Goal: Information Seeking & Learning: Check status

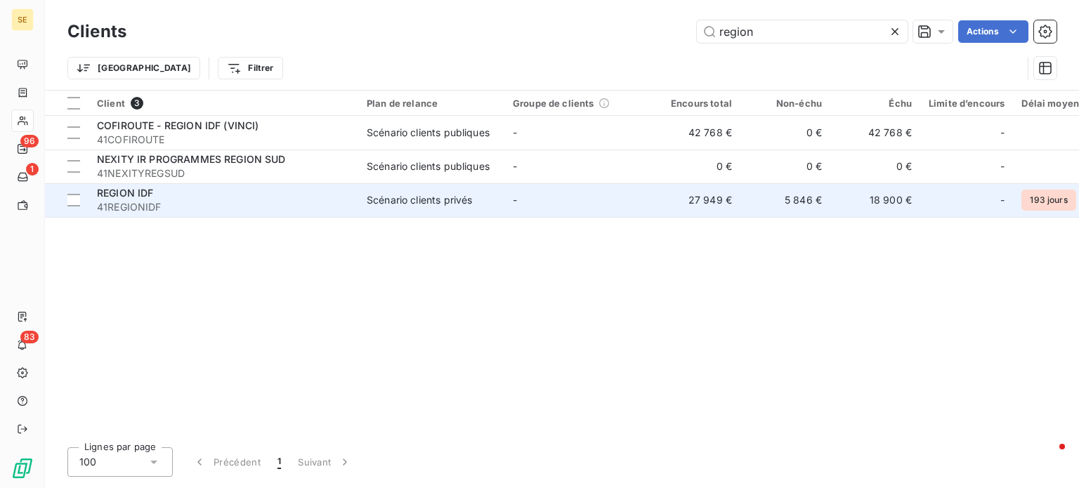
type input "region"
click at [150, 202] on span "41REGIONIDF" at bounding box center [223, 207] width 253 height 14
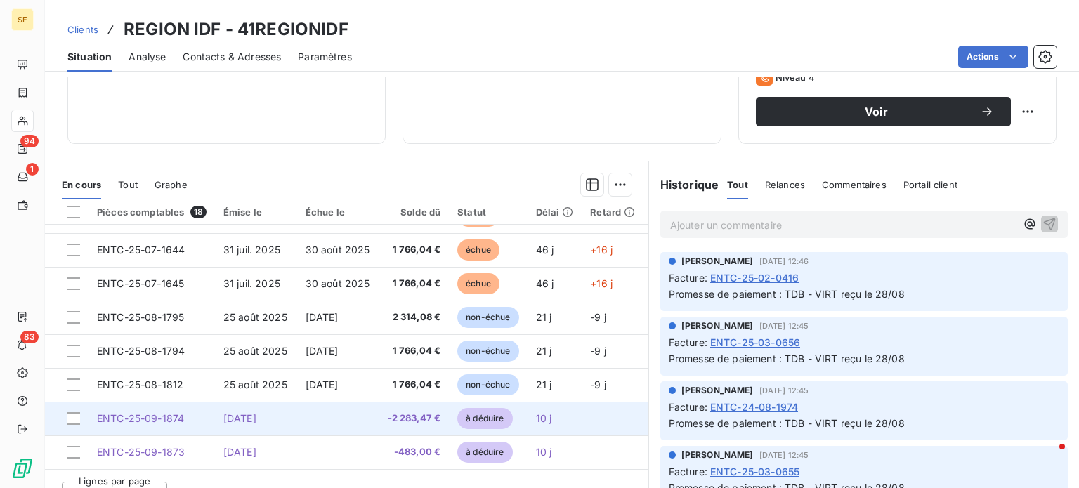
scroll to position [253, 0]
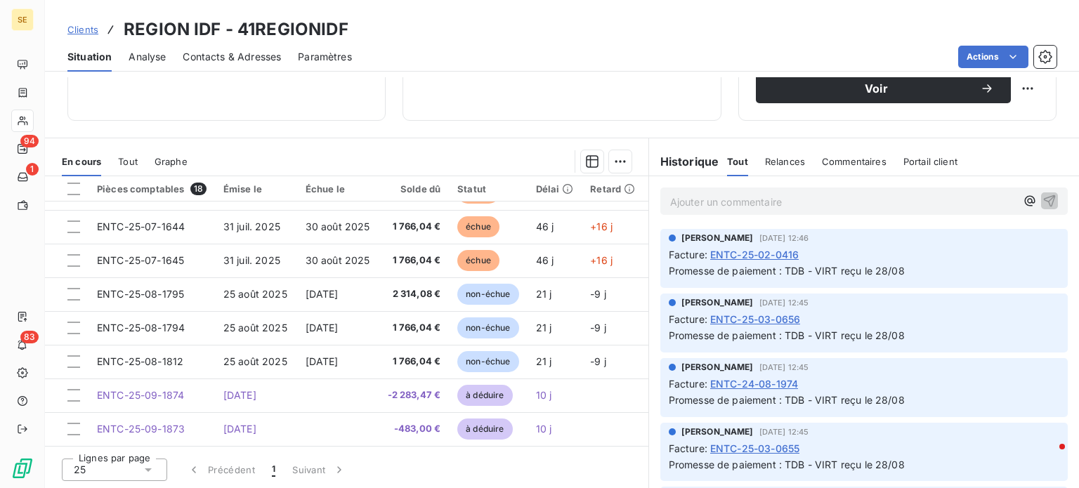
click at [738, 212] on div "Ajouter un commentaire ﻿" at bounding box center [865, 201] width 408 height 27
click at [738, 204] on p "Ajouter un commentaire ﻿" at bounding box center [843, 202] width 346 height 18
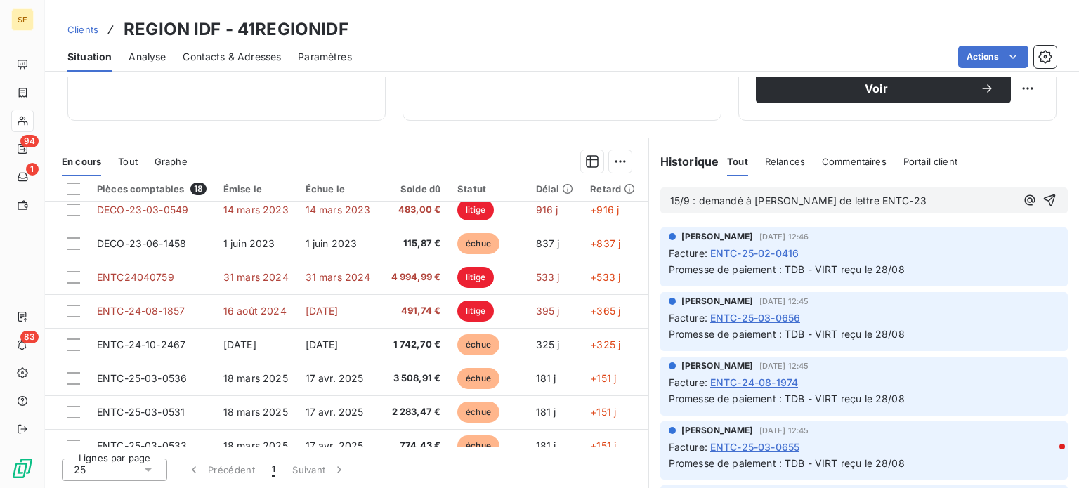
scroll to position [0, 0]
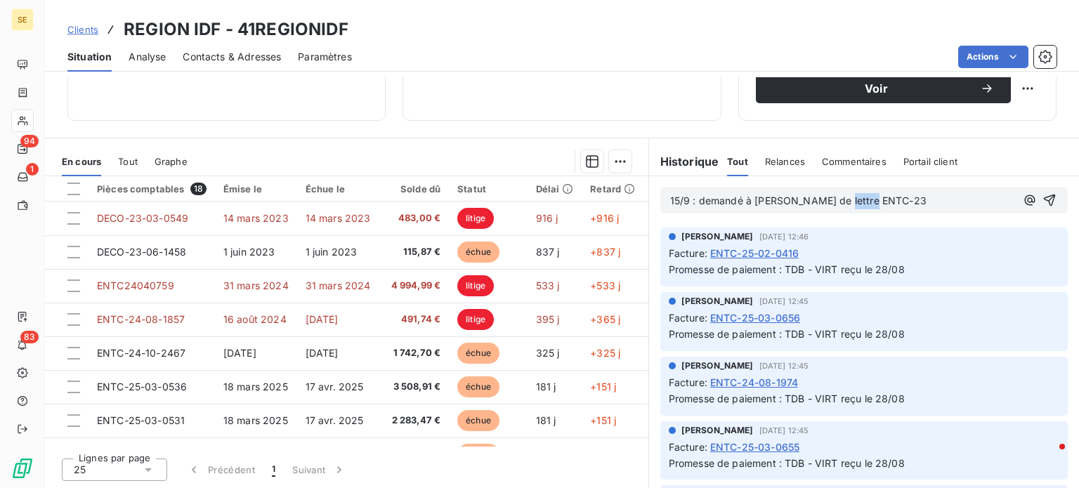
drag, startPoint x: 876, startPoint y: 200, endPoint x: 828, endPoint y: 197, distance: 47.1
click at [829, 197] on p "15/9 : demandé à [PERSON_NAME] de lettre ENTC-23" at bounding box center [843, 201] width 346 height 16
click at [823, 196] on span "NTC-2315/9 : demandé à [PERSON_NAME] de lettre E" at bounding box center [798, 201] width 256 height 12
click at [871, 200] on p "NTC-2315/9 : demandé à [PERSON_NAME] de lettre E" at bounding box center [843, 201] width 346 height 16
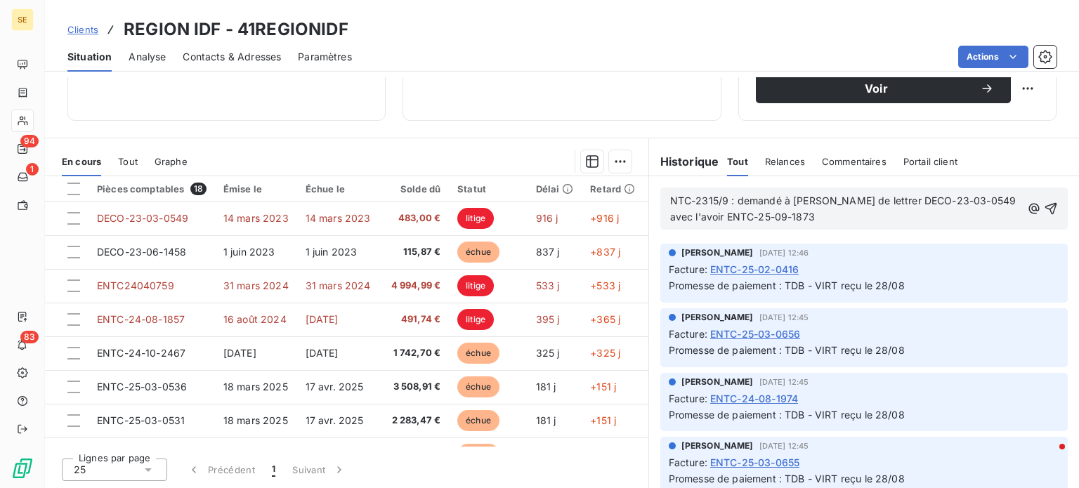
click at [699, 195] on span "NTC-2315/9 : demandé à [PERSON_NAME] de lettrer DECO-23-03-0549 avec l'avoir EN…" at bounding box center [844, 209] width 349 height 28
click at [854, 224] on p "15/9 : demandé à [PERSON_NAME] de lettrer DECO-23-03-0549 avec l'avoir ENTC-25-…" at bounding box center [845, 209] width 351 height 32
click at [1046, 207] on icon "button" at bounding box center [1052, 209] width 12 height 12
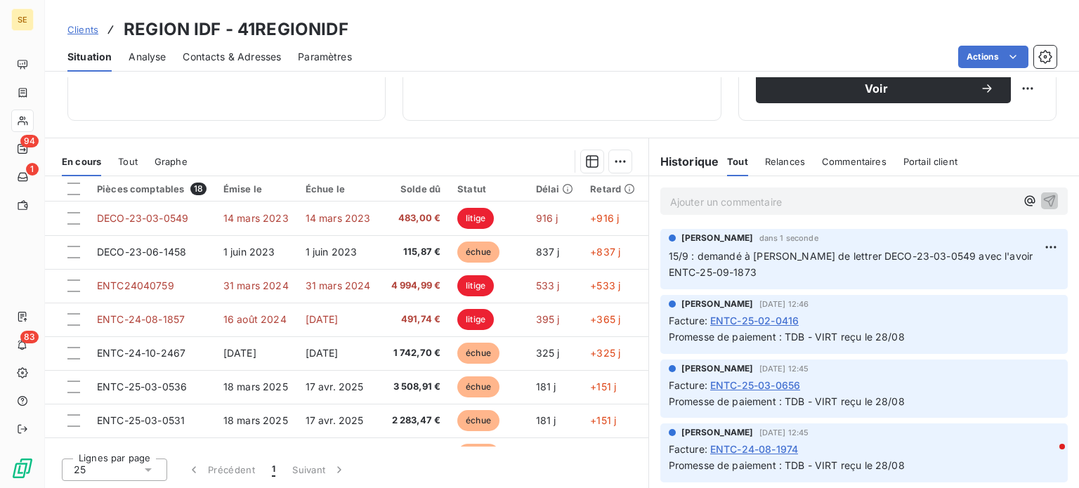
click at [81, 30] on span "Clients" at bounding box center [82, 29] width 31 height 11
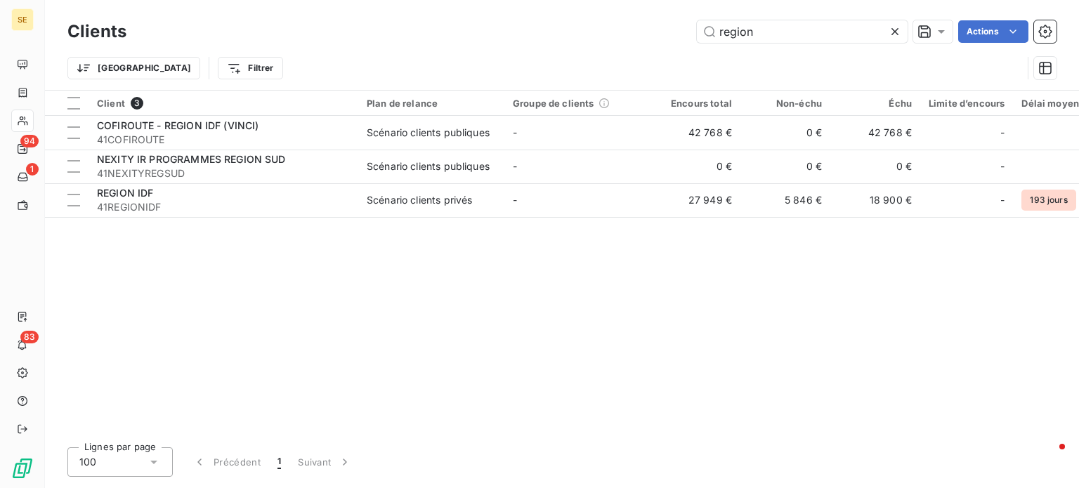
drag, startPoint x: 789, startPoint y: 38, endPoint x: 478, endPoint y: 50, distance: 311.5
click at [478, 50] on div "Clients region Actions Trier Filtrer" at bounding box center [561, 53] width 989 height 73
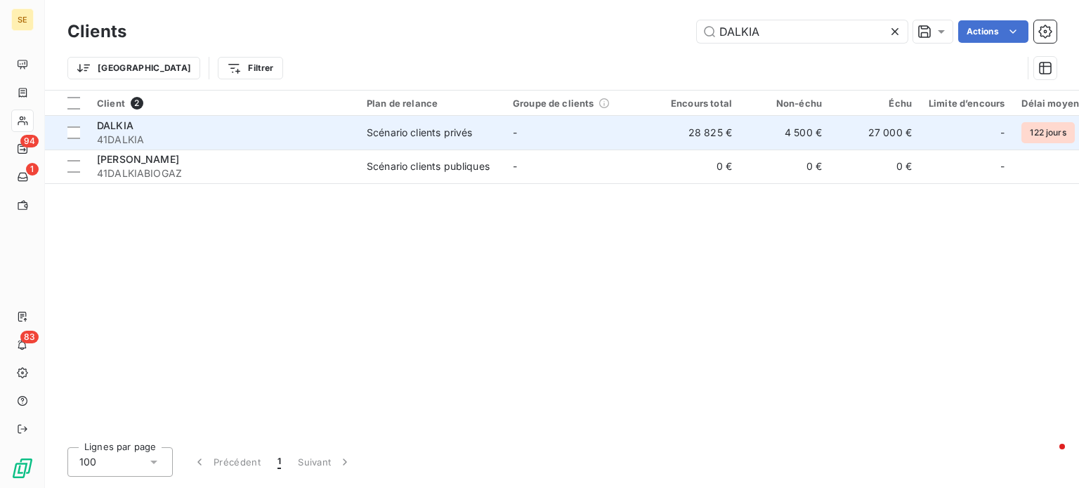
type input "DALKIA"
click at [374, 131] on div "Scénario clients privés" at bounding box center [419, 133] width 105 height 14
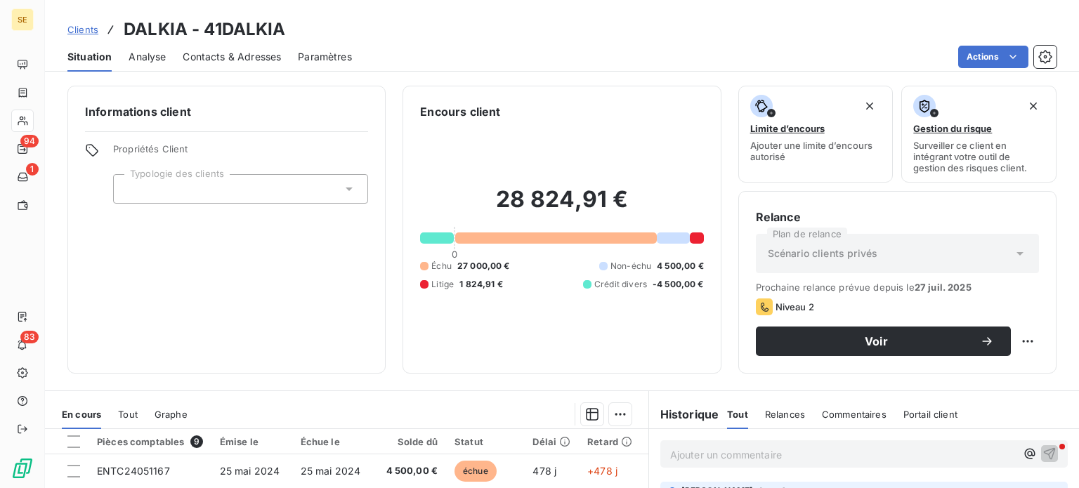
click at [270, 56] on span "Contacts & Adresses" at bounding box center [232, 57] width 98 height 14
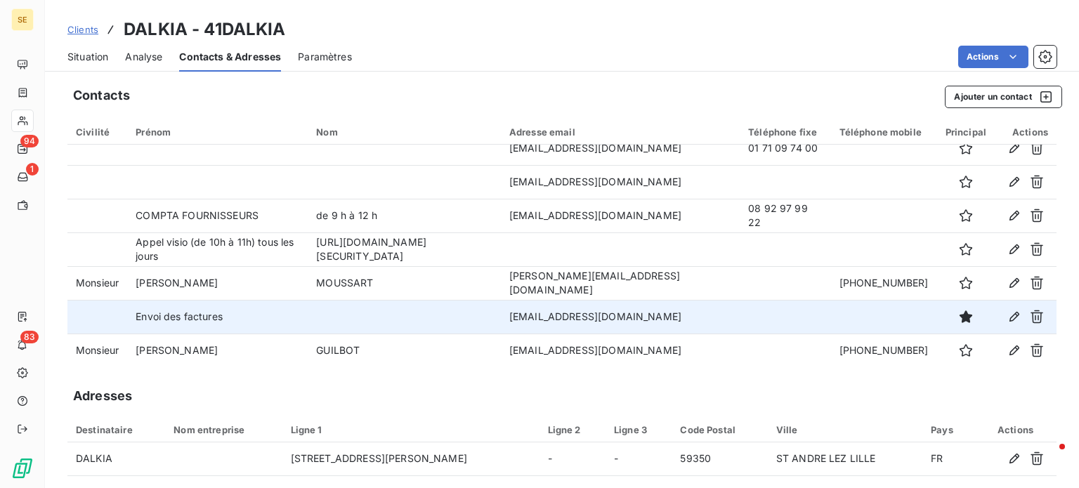
scroll to position [17, 0]
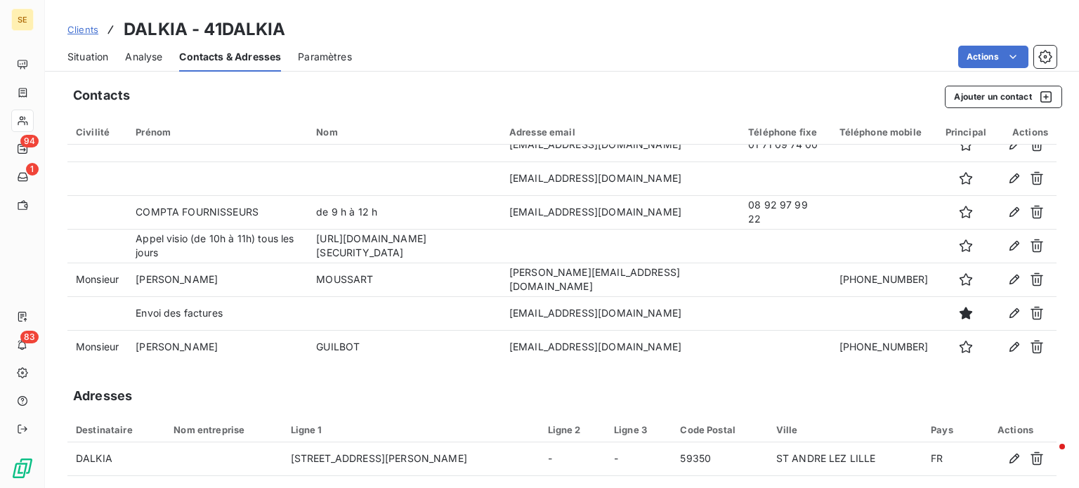
click at [455, 46] on div "Actions" at bounding box center [713, 57] width 688 height 22
click at [84, 29] on span "Clients" at bounding box center [82, 29] width 31 height 11
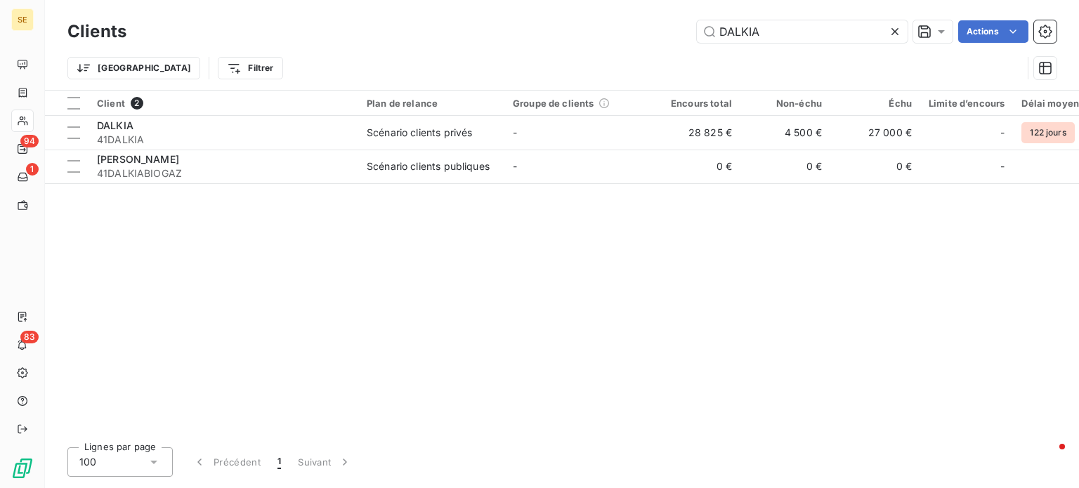
drag, startPoint x: 787, startPoint y: 28, endPoint x: 506, endPoint y: 32, distance: 281.1
click at [508, 32] on div "DALKIA Actions" at bounding box center [600, 31] width 914 height 22
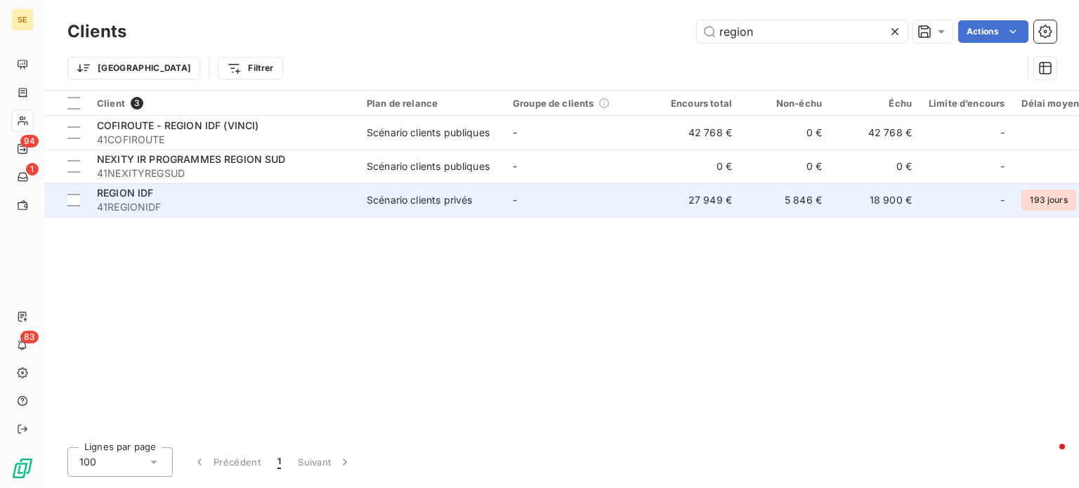
type input "region"
click at [155, 216] on td "REGION IDF 41REGIONIDF" at bounding box center [224, 200] width 270 height 34
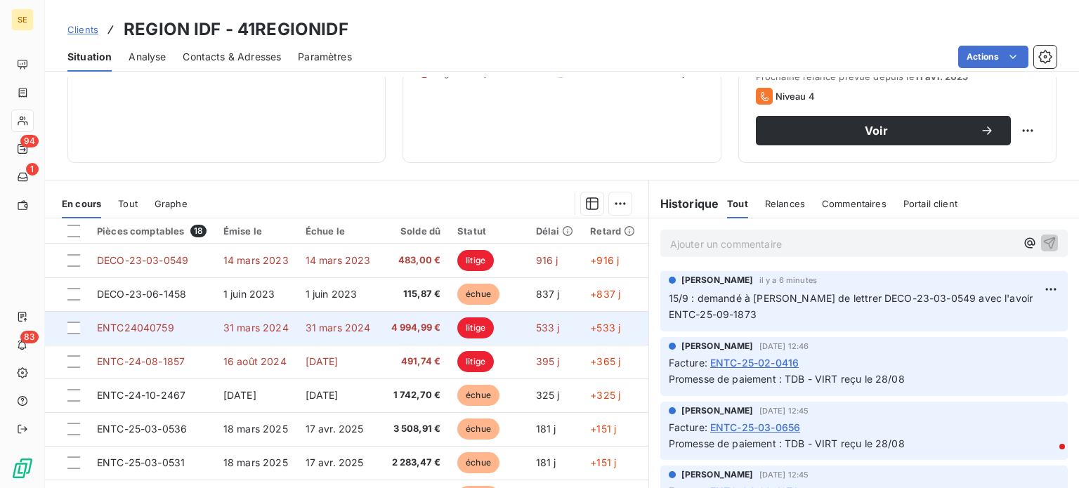
scroll to position [70, 0]
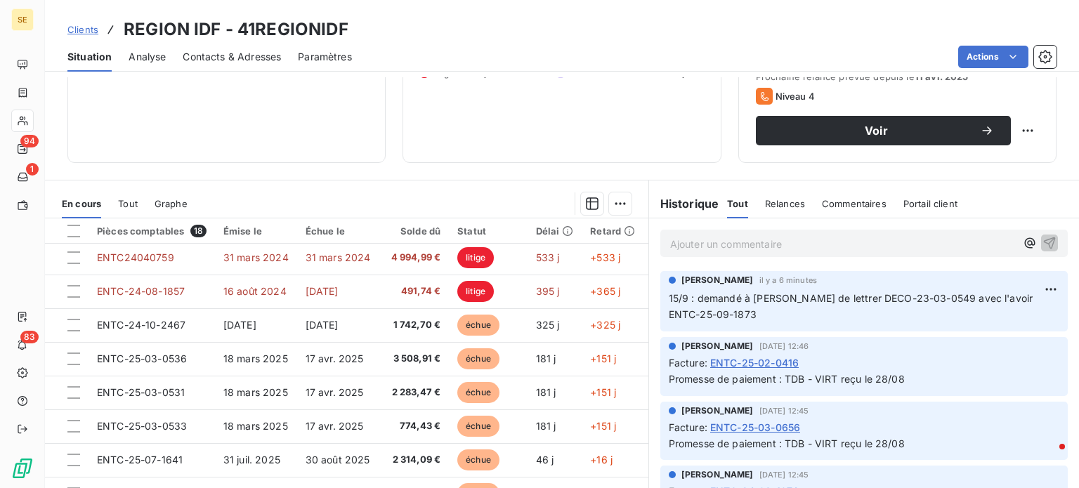
click at [126, 202] on span "Tout" at bounding box center [128, 203] width 20 height 11
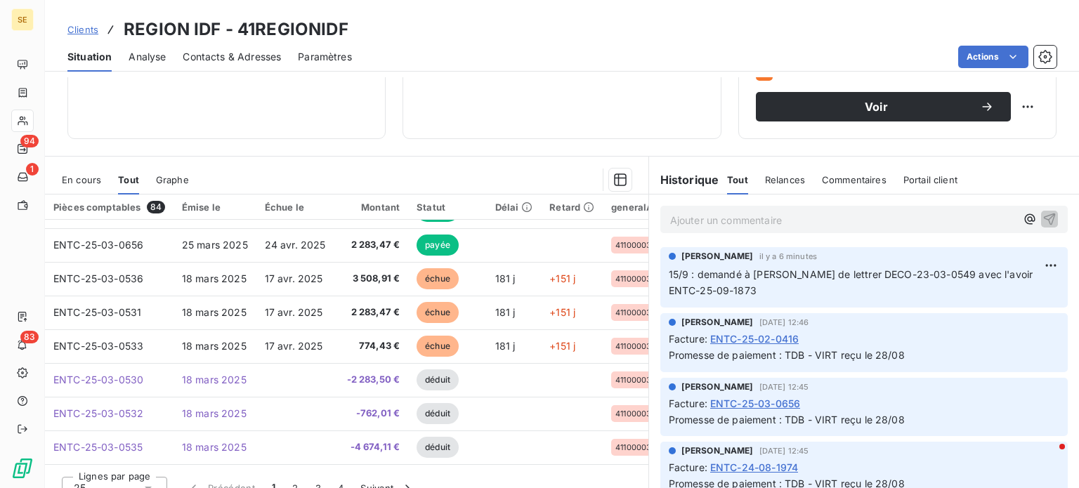
scroll to position [253, 0]
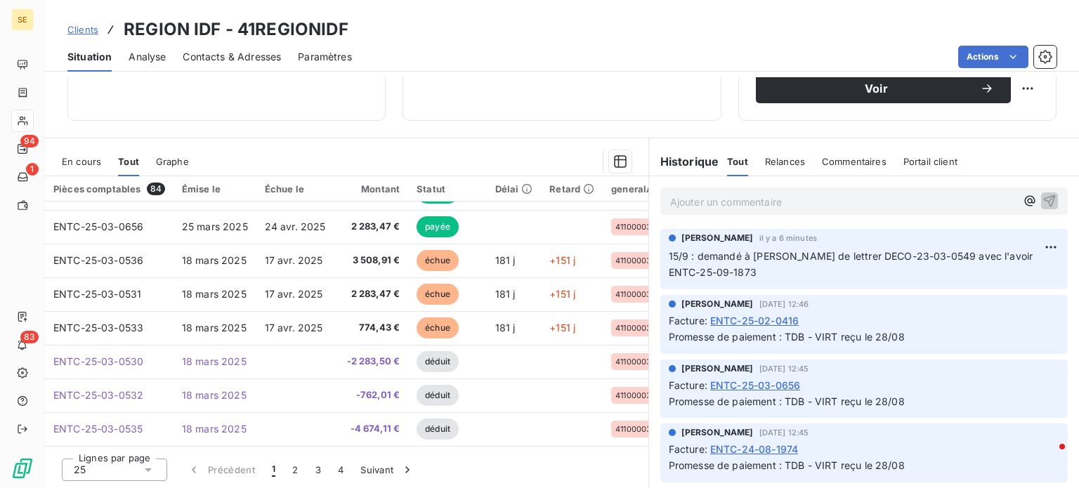
click at [149, 469] on icon at bounding box center [148, 471] width 7 height 4
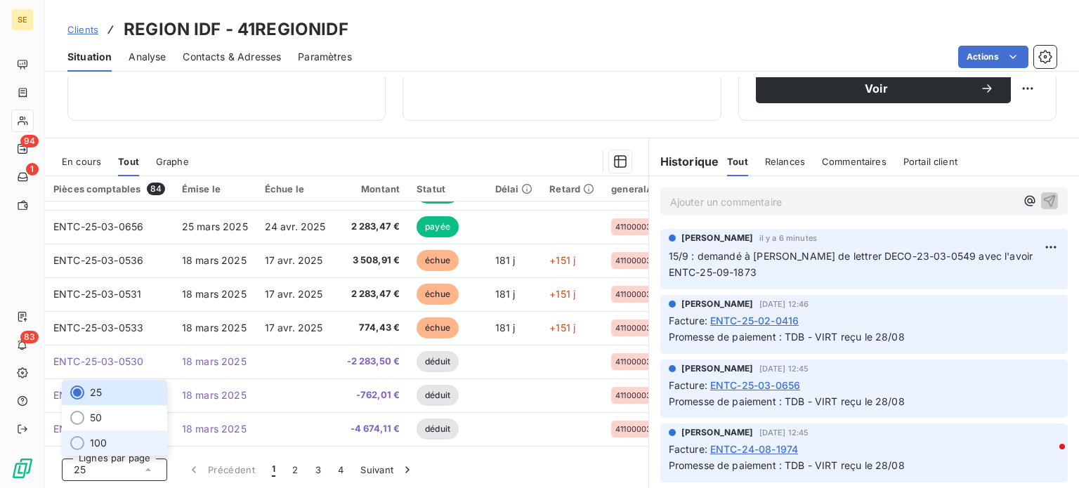
click at [109, 442] on li "100" at bounding box center [114, 443] width 105 height 25
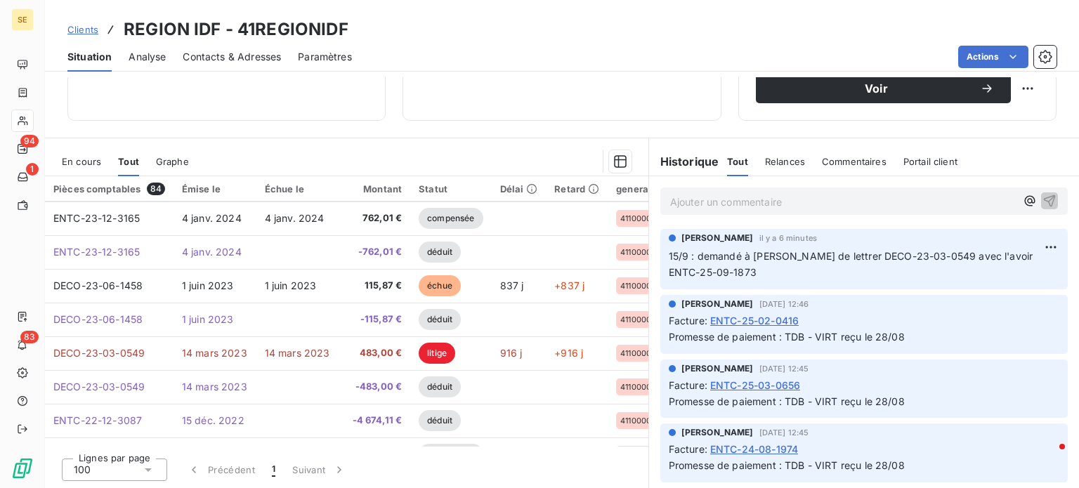
scroll to position [2594, 0]
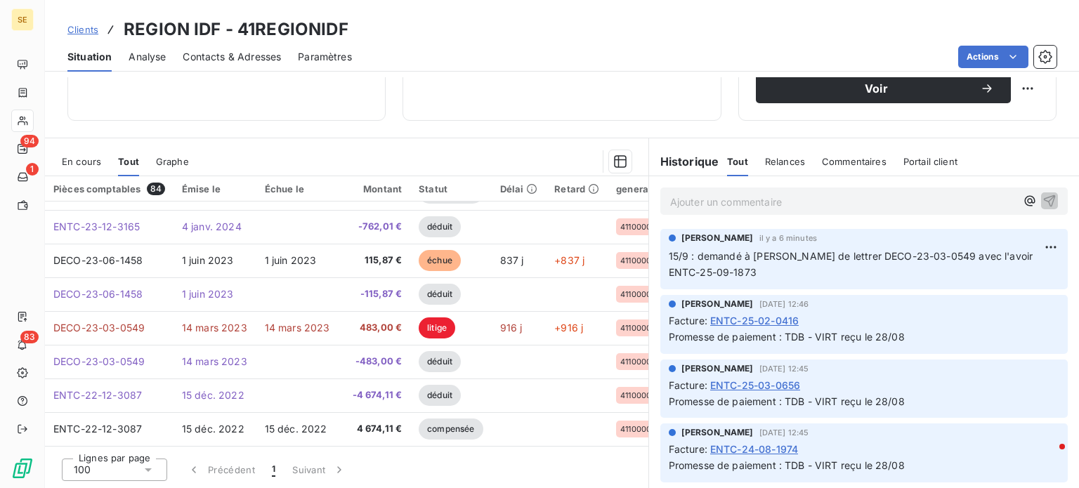
click at [70, 32] on span "Clients" at bounding box center [82, 29] width 31 height 11
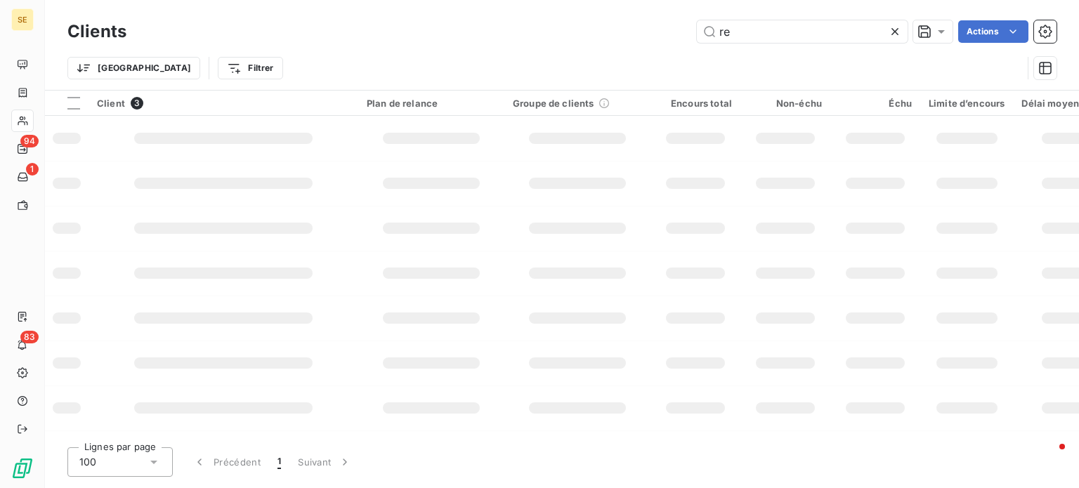
type input "r"
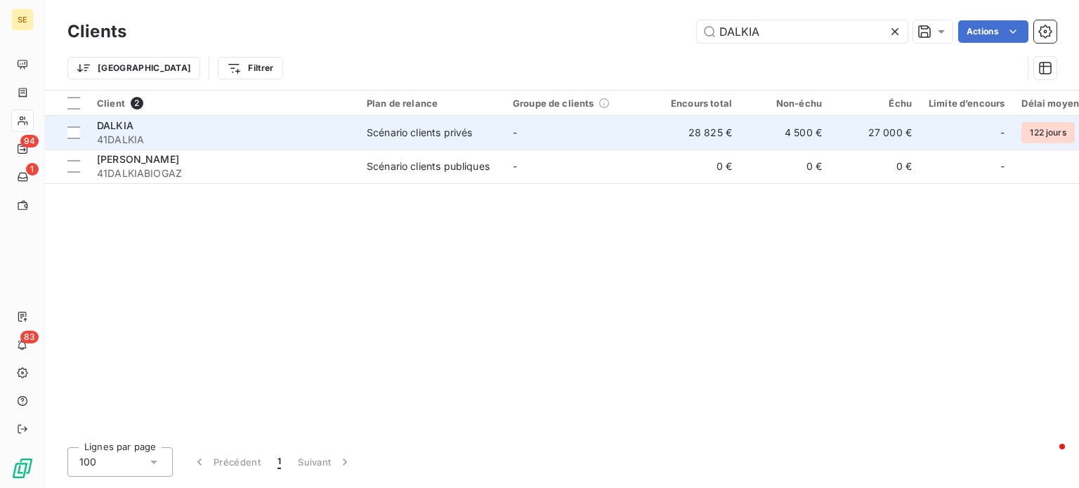
type input "DALKIA"
click at [280, 129] on div "DALKIA" at bounding box center [223, 126] width 253 height 14
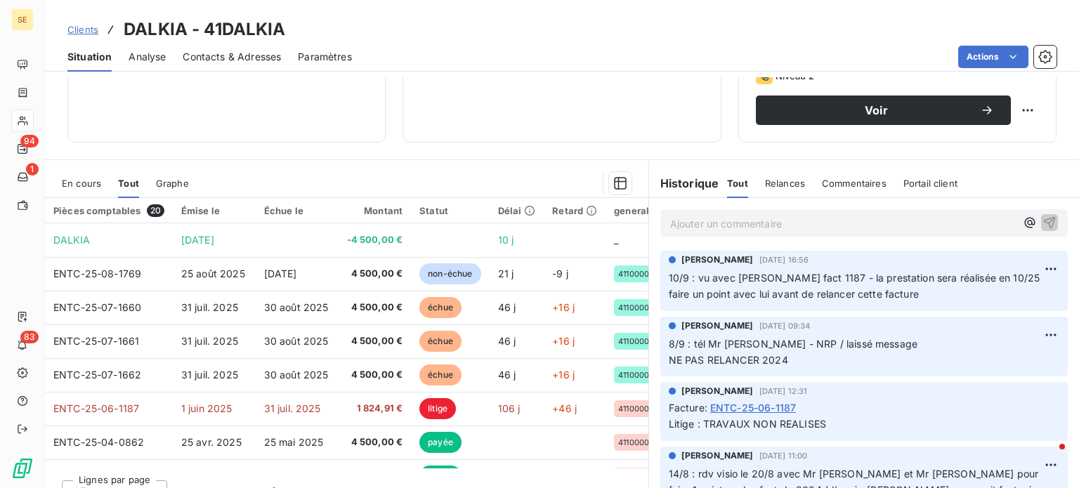
scroll to position [253, 0]
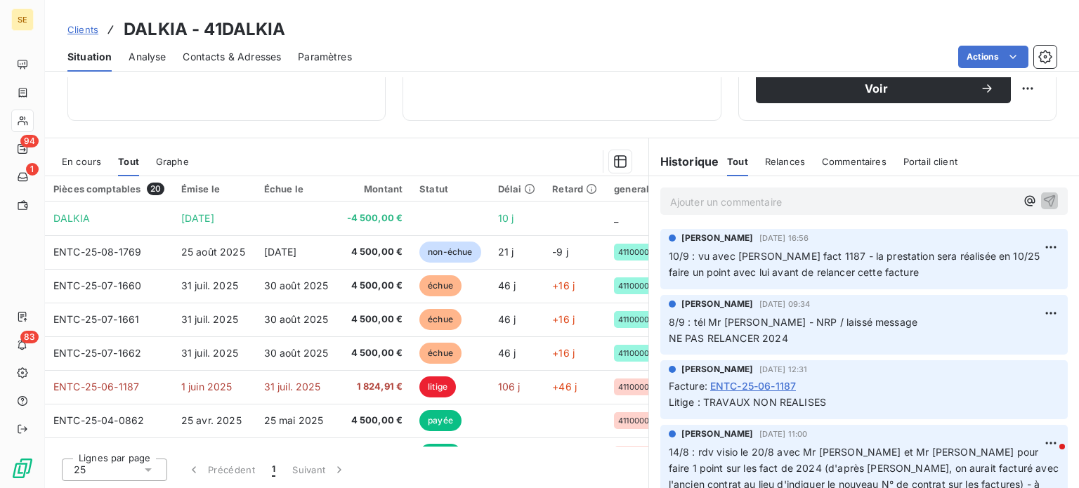
click at [714, 198] on p "Ajouter un commentaire ﻿" at bounding box center [843, 202] width 346 height 18
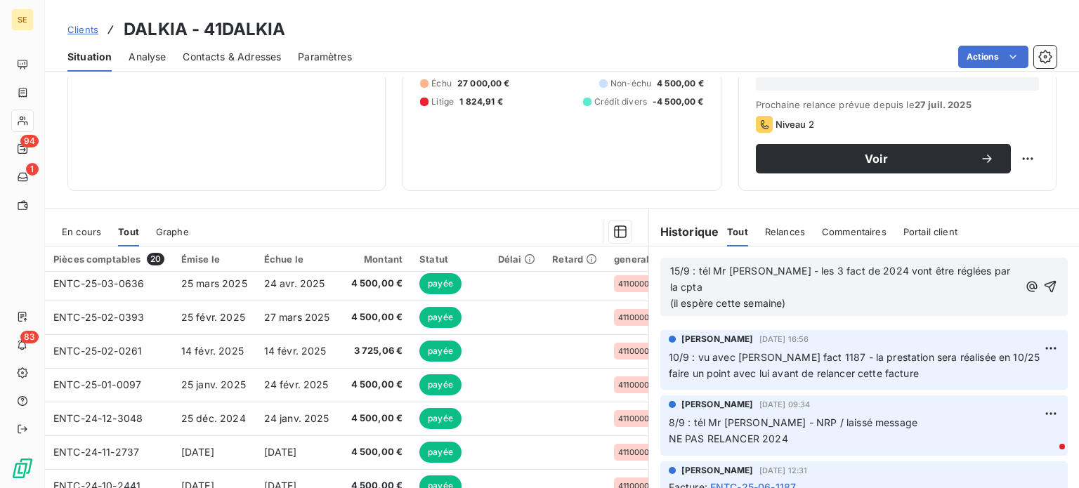
scroll to position [351, 0]
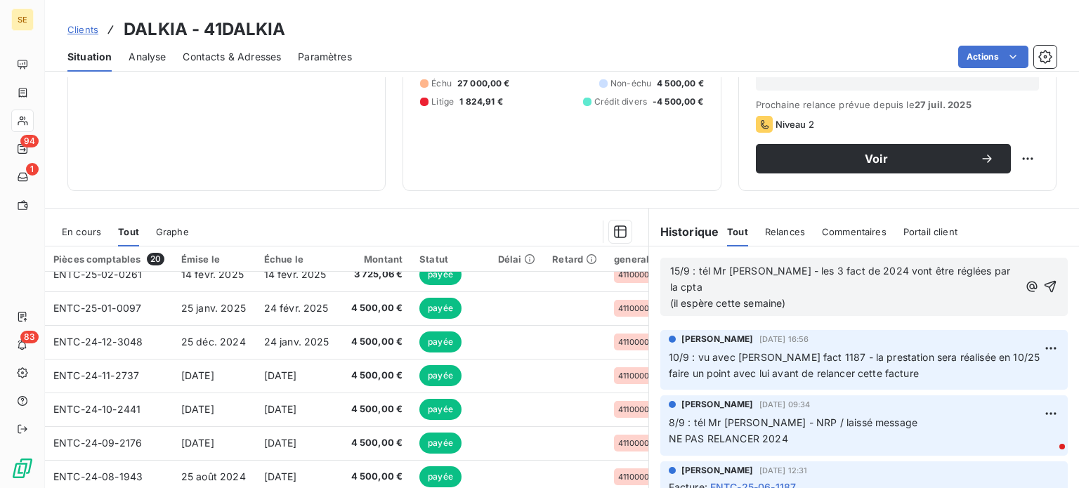
click at [79, 229] on span "En cours" at bounding box center [81, 231] width 39 height 11
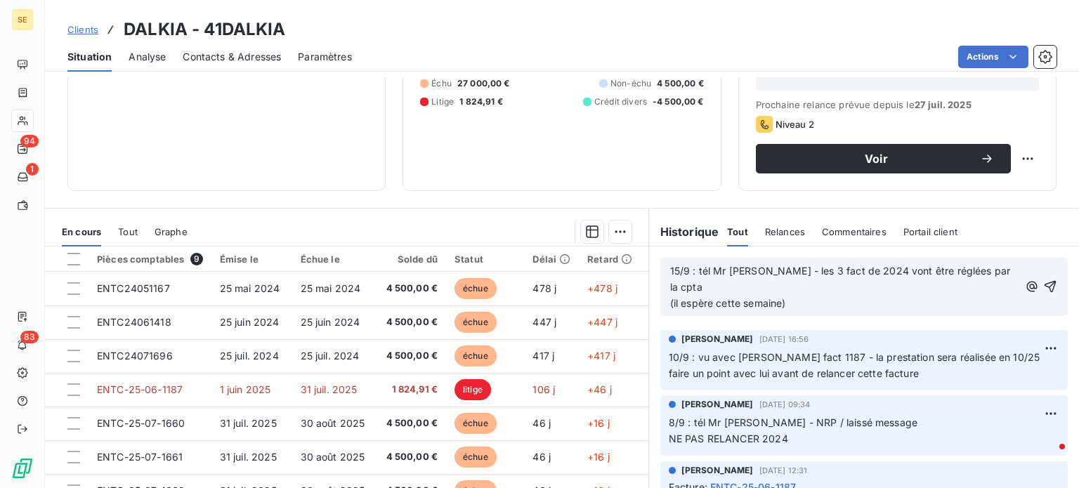
click at [804, 289] on p "15/9 : tél Mr [PERSON_NAME] - les 3 fact de 2024 vont être réglées par la cpta …" at bounding box center [844, 288] width 349 height 48
click at [1044, 280] on icon "button" at bounding box center [1051, 287] width 14 height 14
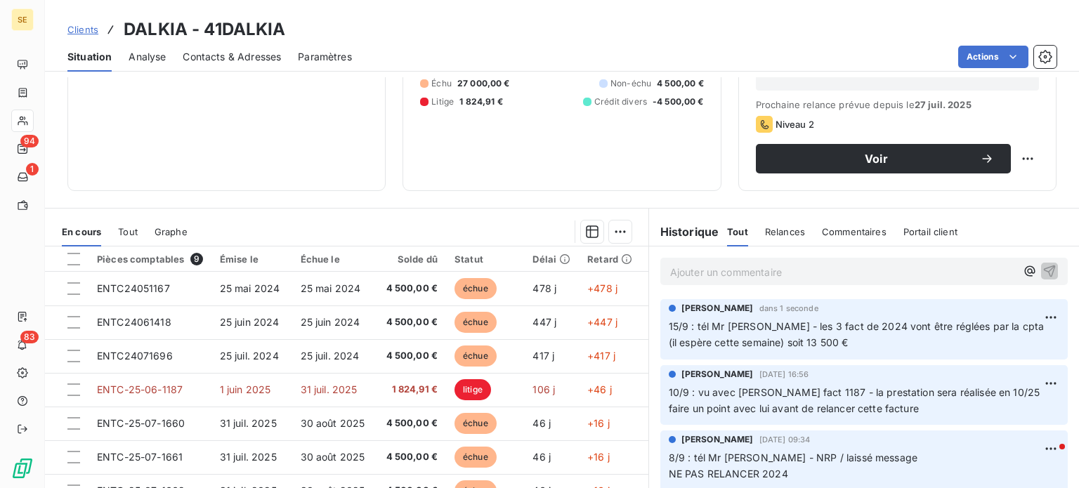
click at [83, 27] on span "Clients" at bounding box center [82, 29] width 31 height 11
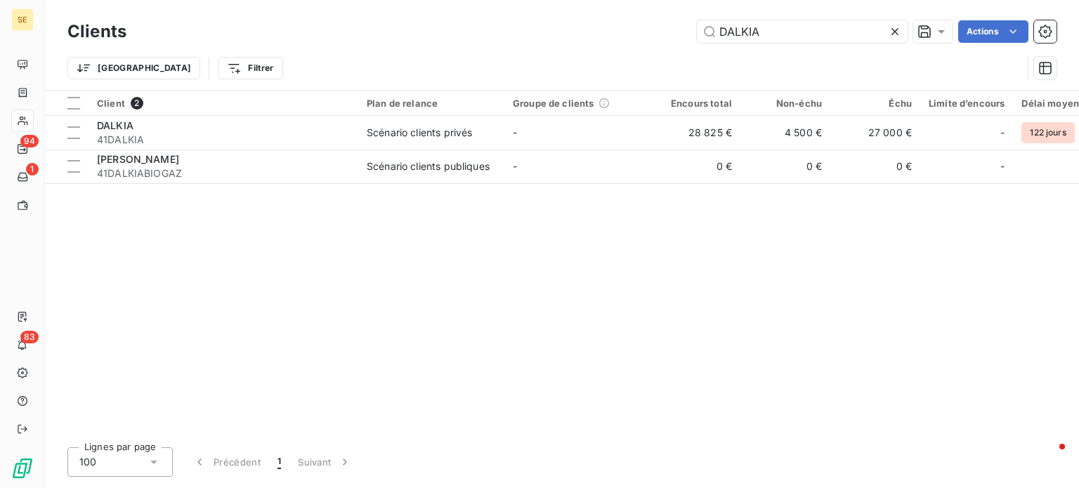
drag, startPoint x: 770, startPoint y: 33, endPoint x: 604, endPoint y: 41, distance: 166.0
click at [604, 41] on div "DALKIA Actions" at bounding box center [600, 31] width 914 height 22
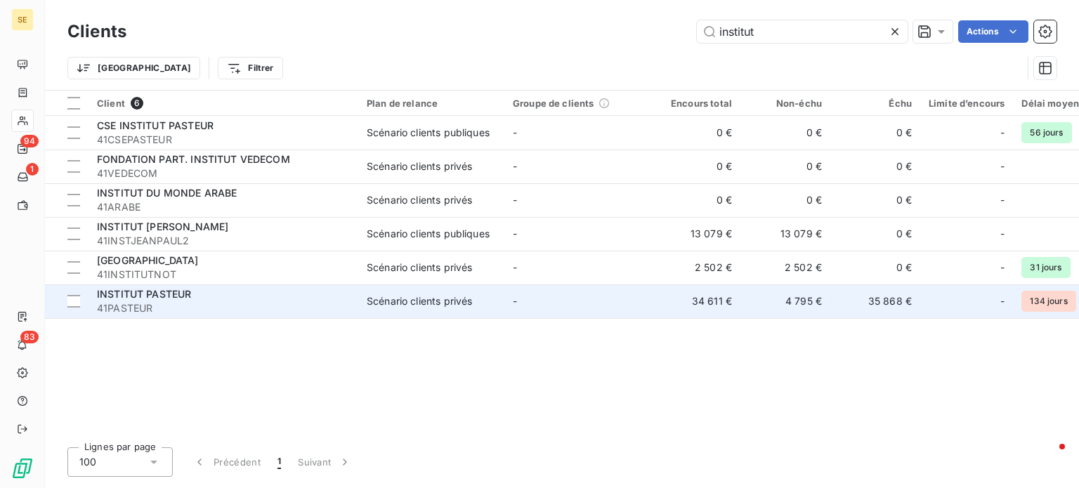
type input "institut"
click at [217, 304] on span "41PASTEUR" at bounding box center [223, 308] width 253 height 14
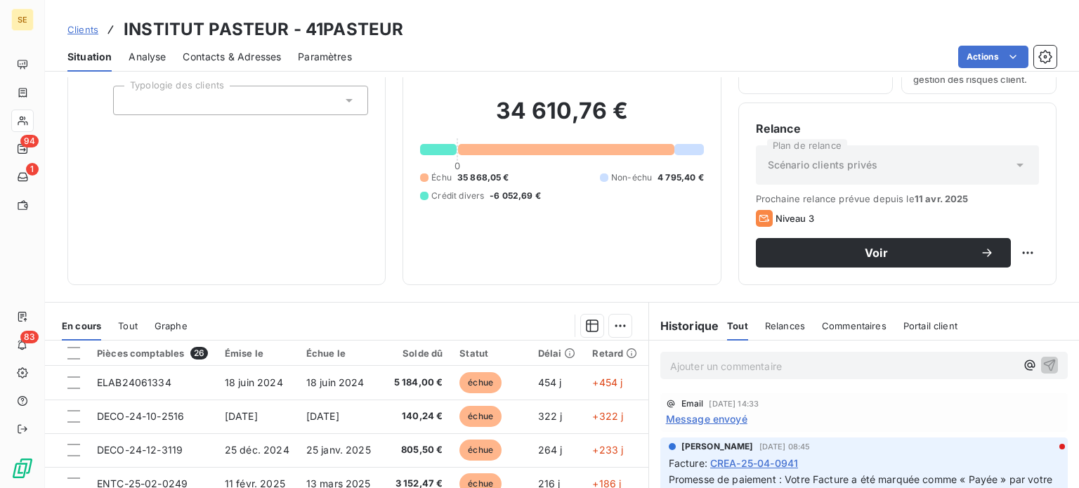
scroll to position [253, 0]
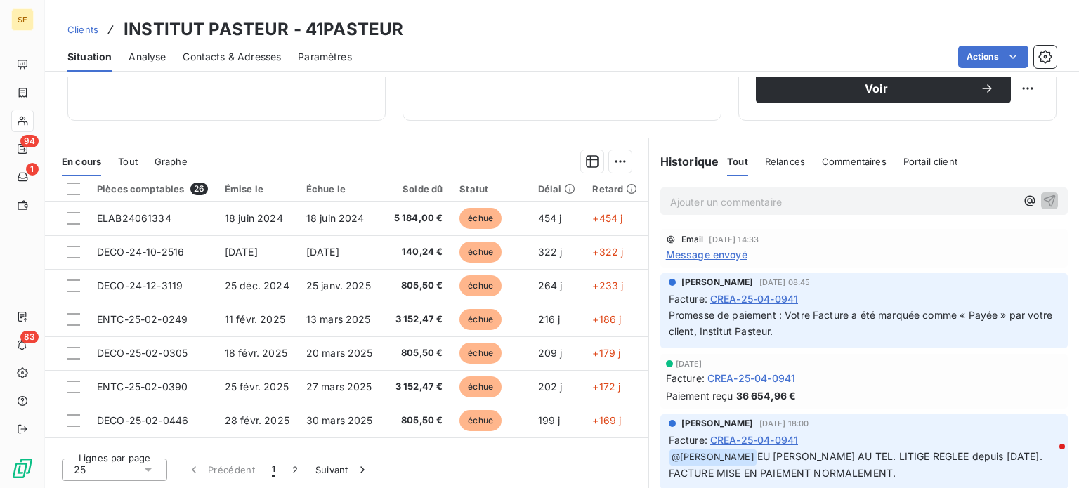
click at [694, 257] on span "Message envoyé" at bounding box center [707, 254] width 82 height 15
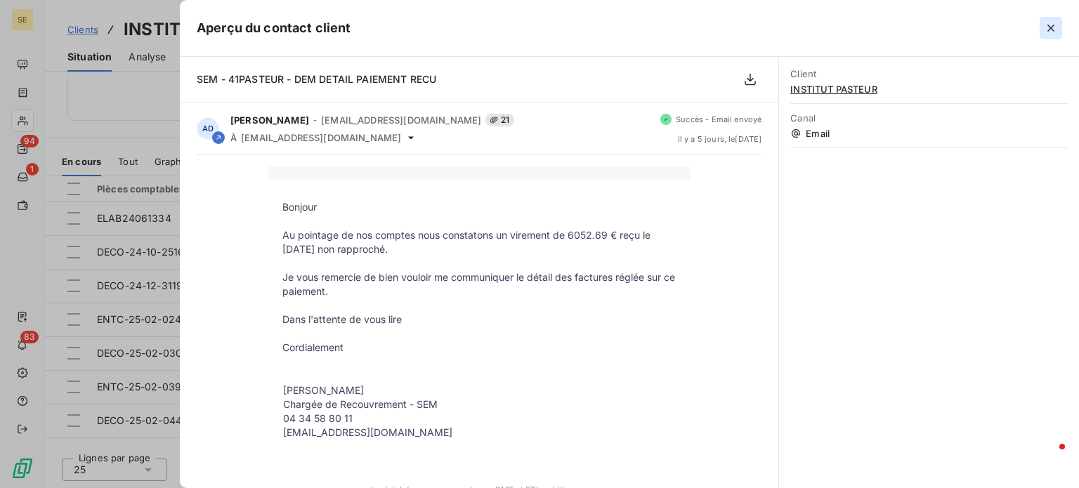
click at [1057, 27] on icon "button" at bounding box center [1051, 28] width 14 height 14
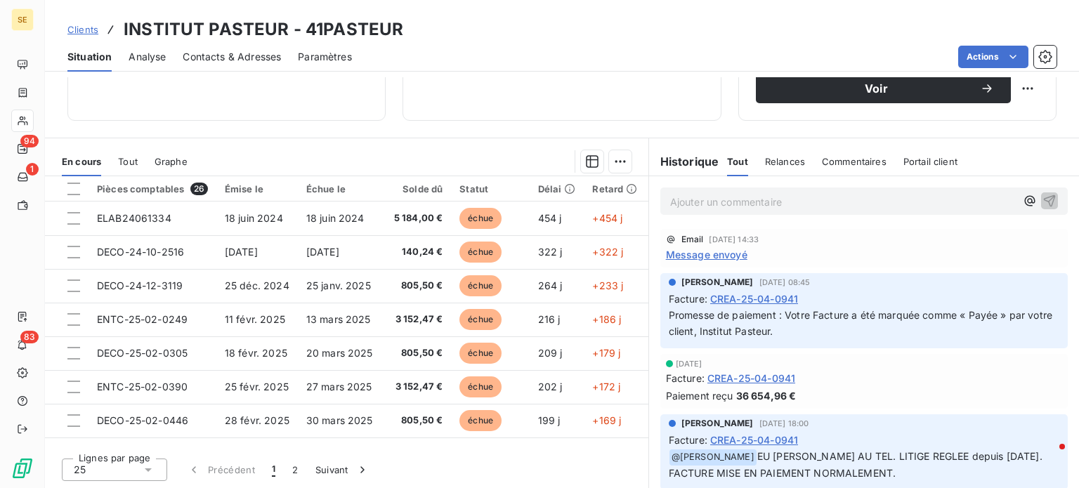
click at [90, 27] on span "Clients" at bounding box center [82, 29] width 31 height 11
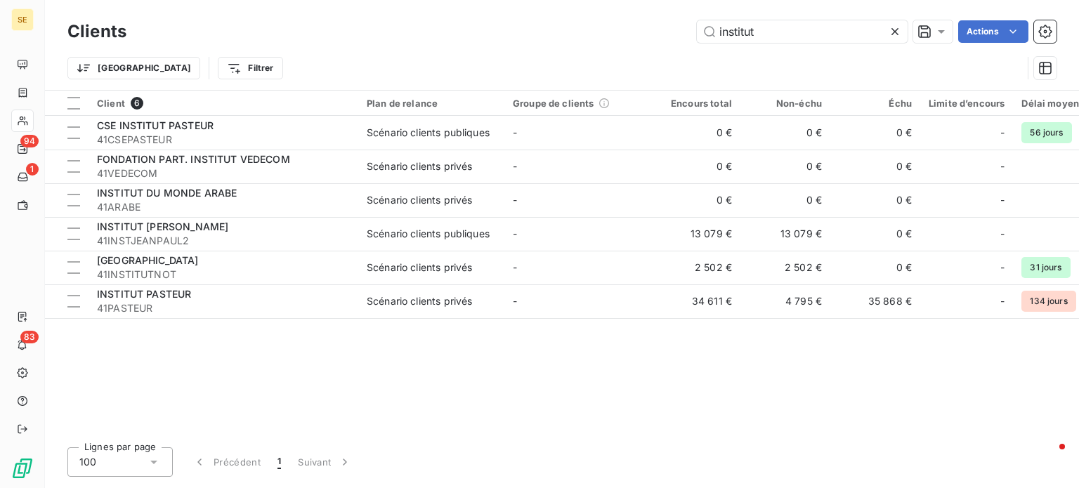
drag, startPoint x: 781, startPoint y: 27, endPoint x: 576, endPoint y: 29, distance: 204.5
click at [576, 29] on div "institut Actions" at bounding box center [600, 31] width 914 height 22
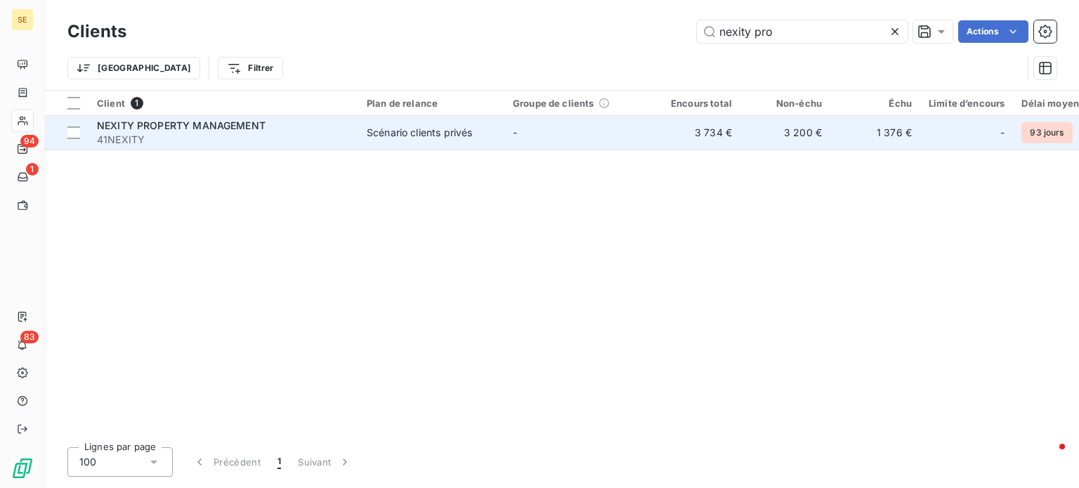
type input "nexity pro"
click at [210, 129] on span "NEXITY PROPERTY MANAGEMENT" at bounding box center [181, 125] width 169 height 12
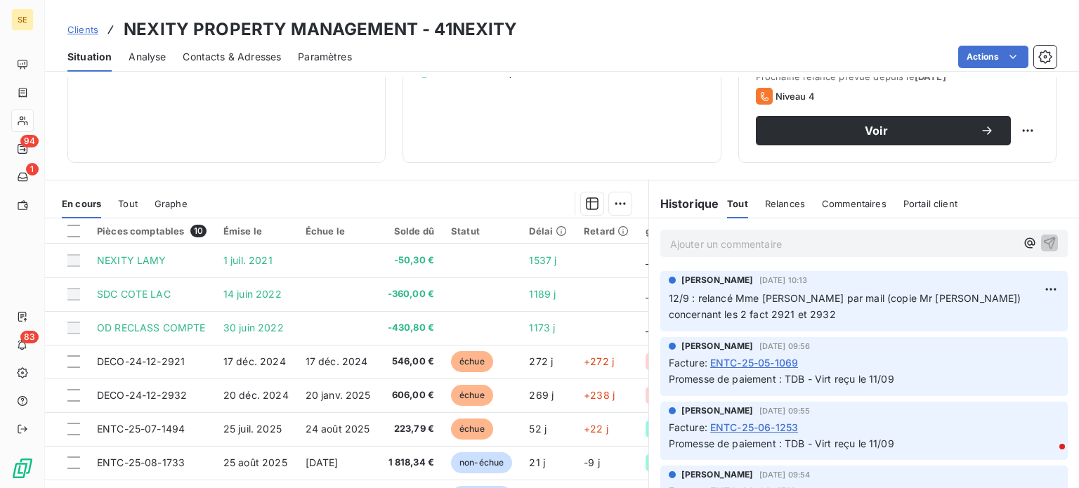
click at [73, 33] on span "Clients" at bounding box center [82, 29] width 31 height 11
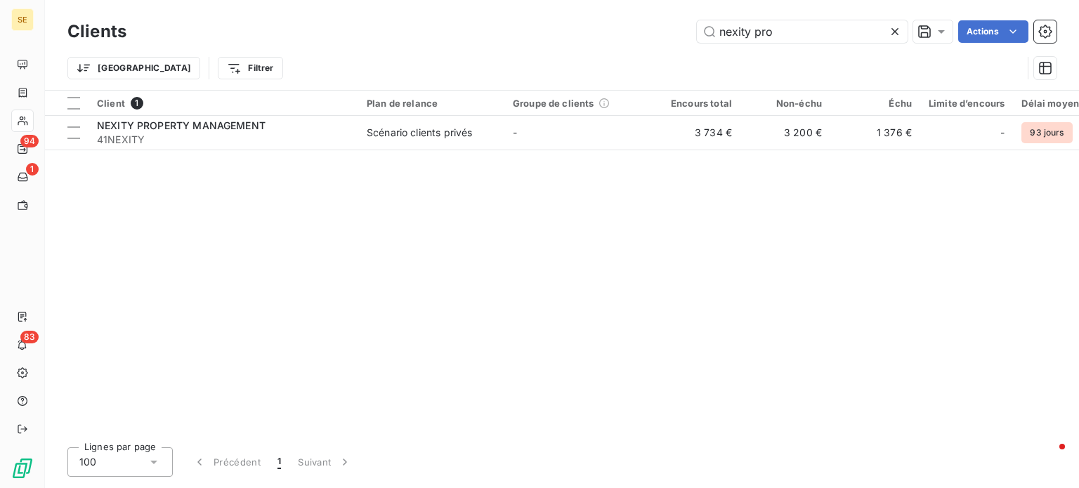
drag, startPoint x: 743, startPoint y: 33, endPoint x: 542, endPoint y: 36, distance: 201.0
click at [542, 36] on div "nexity pro Actions" at bounding box center [600, 31] width 914 height 22
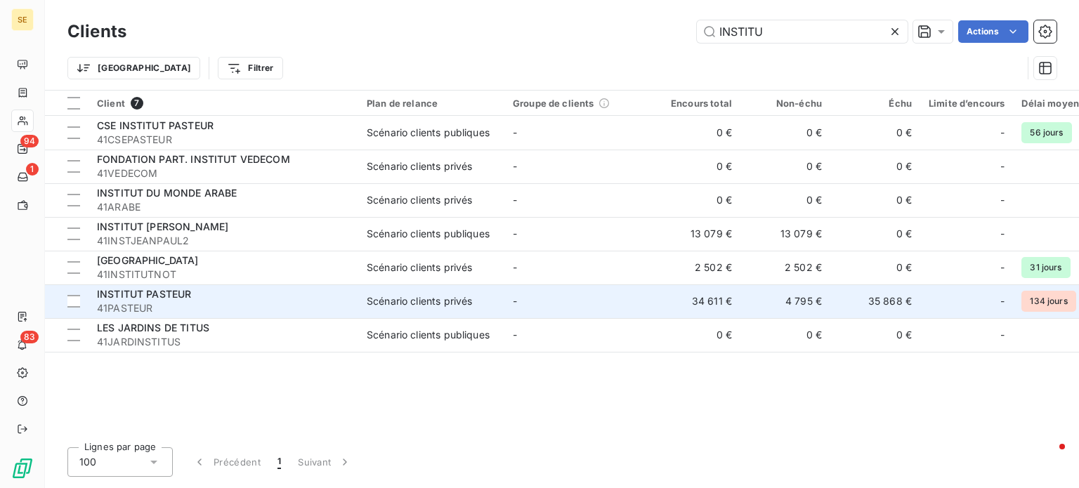
type input "INSTITU"
click at [143, 304] on span "41PASTEUR" at bounding box center [223, 308] width 253 height 14
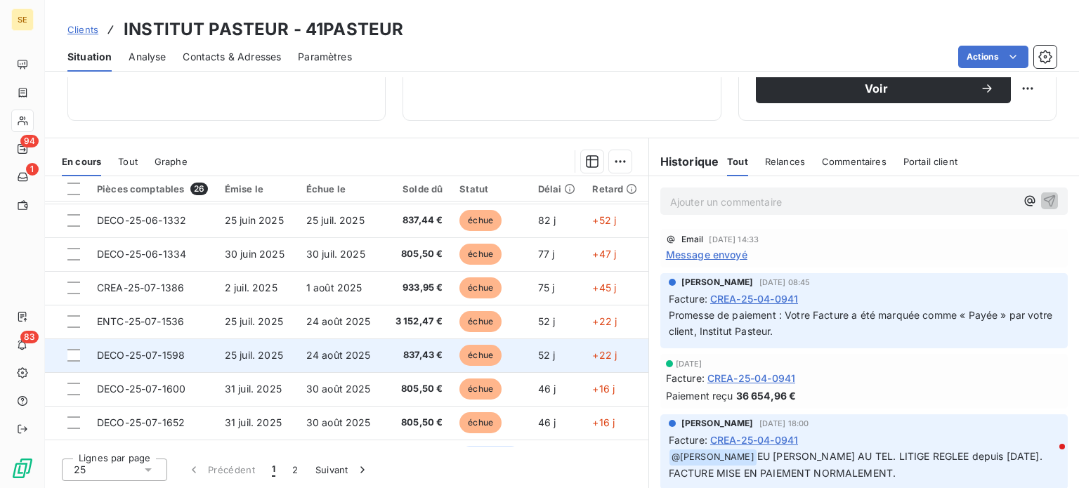
scroll to position [562, 0]
